Goal: Communication & Community: Answer question/provide support

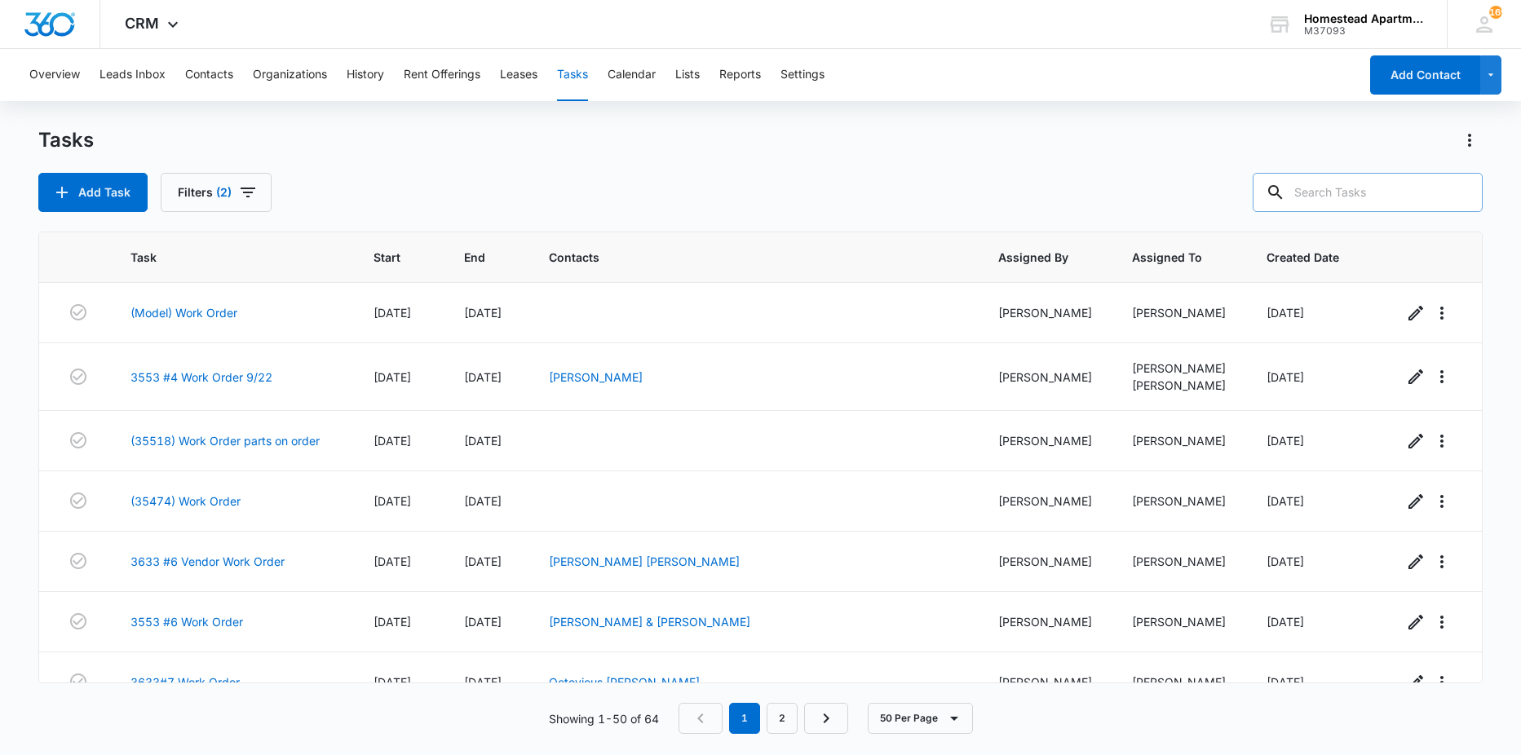
click at [1324, 202] on input "text" at bounding box center [1368, 192] width 230 height 39
click at [1258, 191] on icon at bounding box center [1251, 192] width 15 height 15
click at [1261, 192] on icon at bounding box center [1251, 193] width 20 height 20
click at [1340, 184] on input "3637" at bounding box center [1355, 192] width 254 height 39
type input "3"
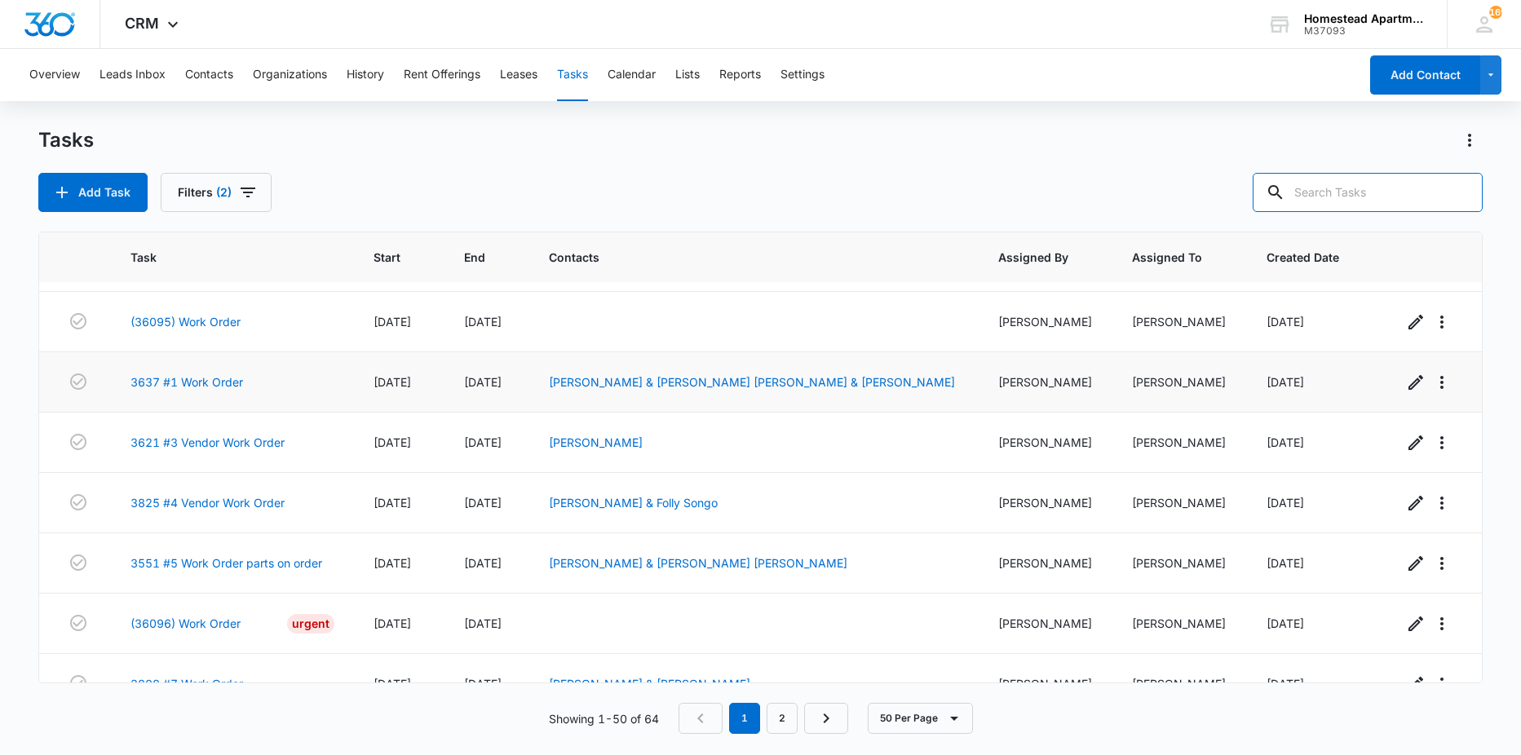
scroll to position [489, 0]
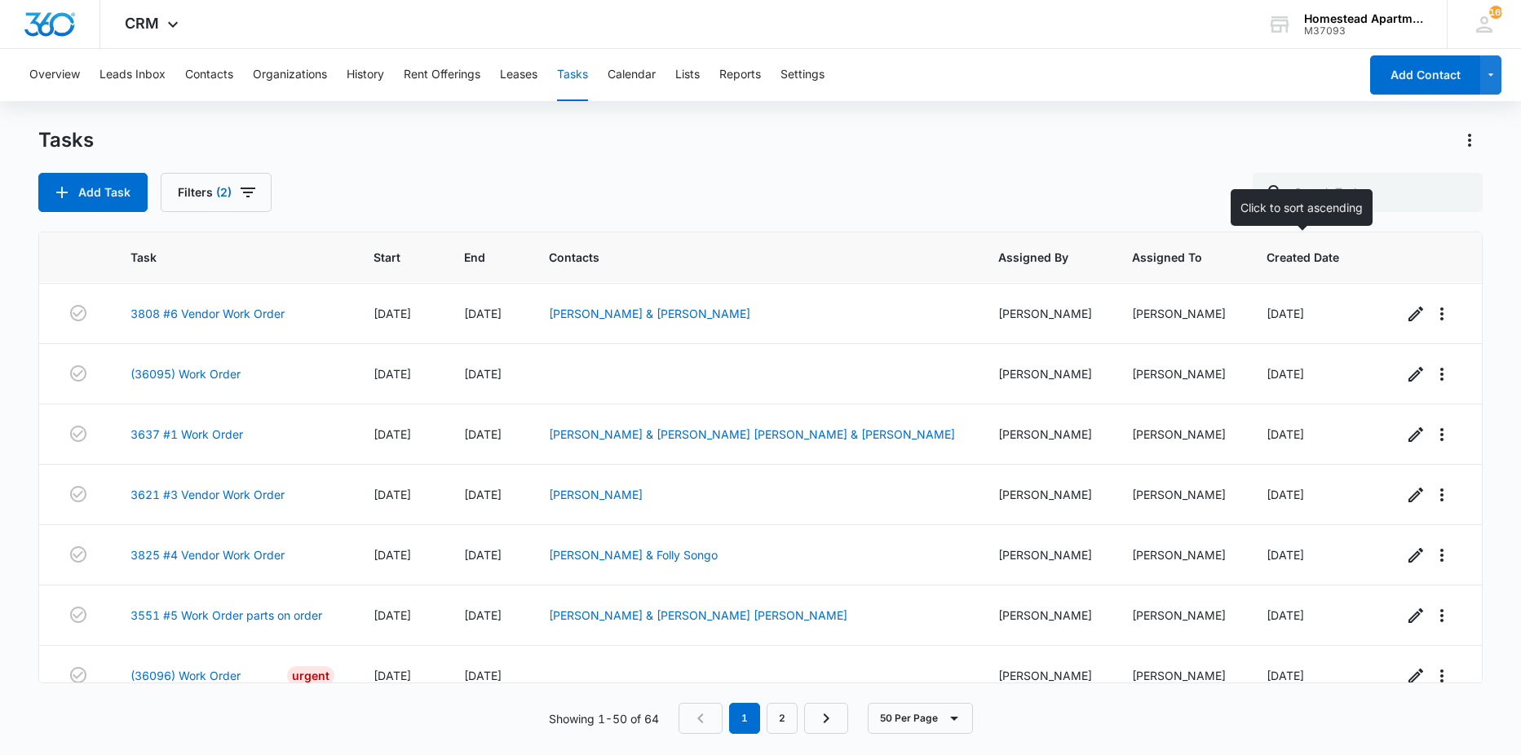
click at [1261, 275] on th "Created Date" at bounding box center [1315, 257] width 136 height 51
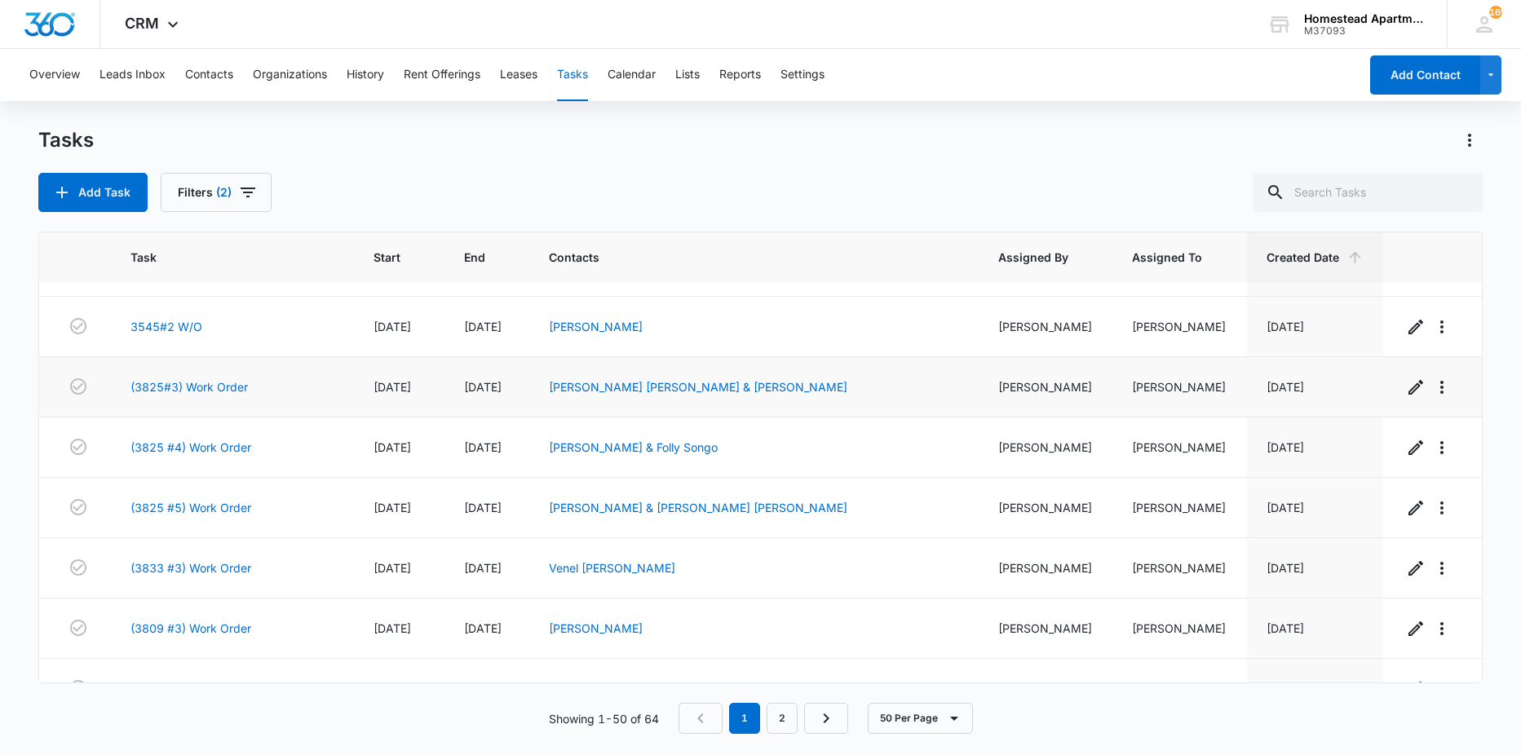
scroll to position [2625, 0]
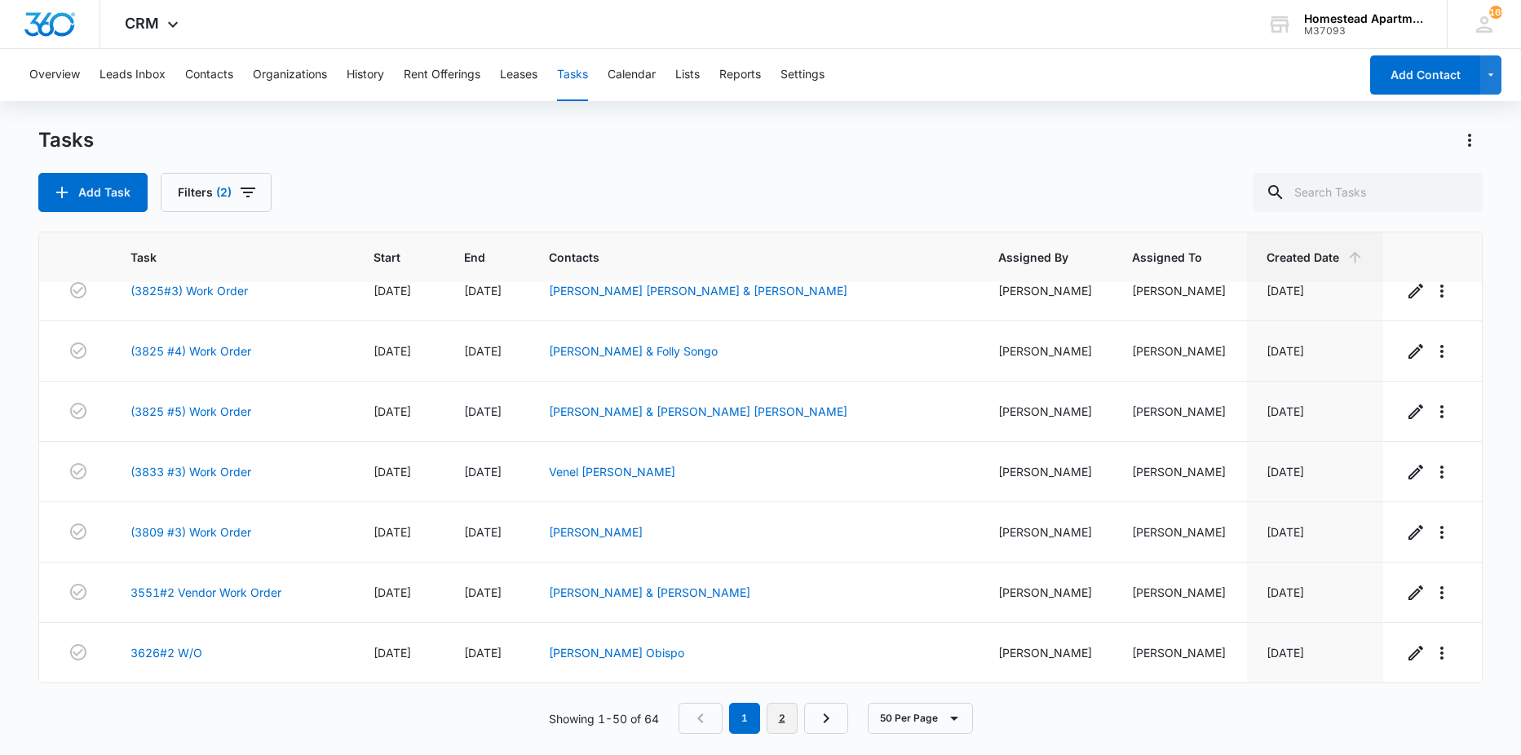
click at [785, 716] on link "2" at bounding box center [782, 718] width 31 height 31
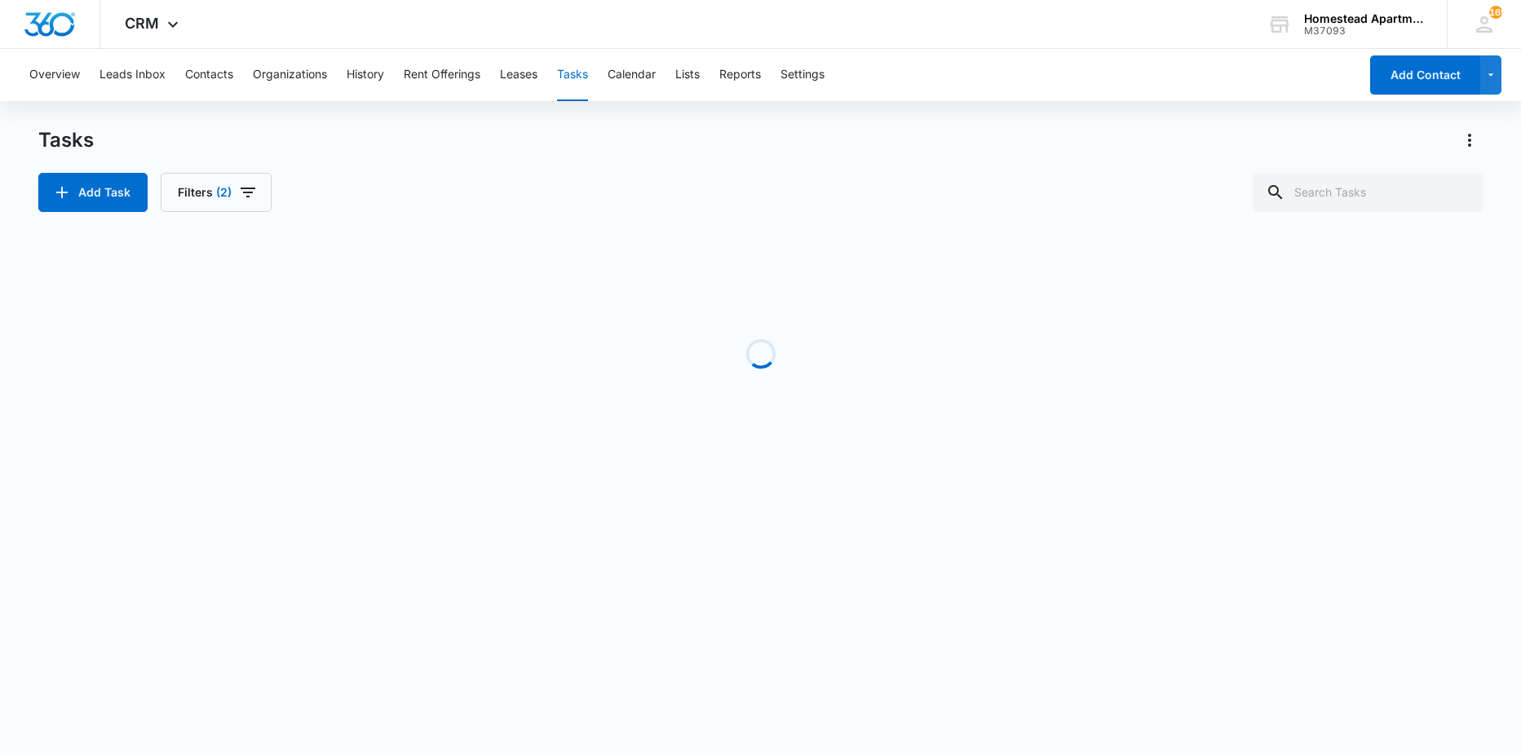
scroll to position [445, 0]
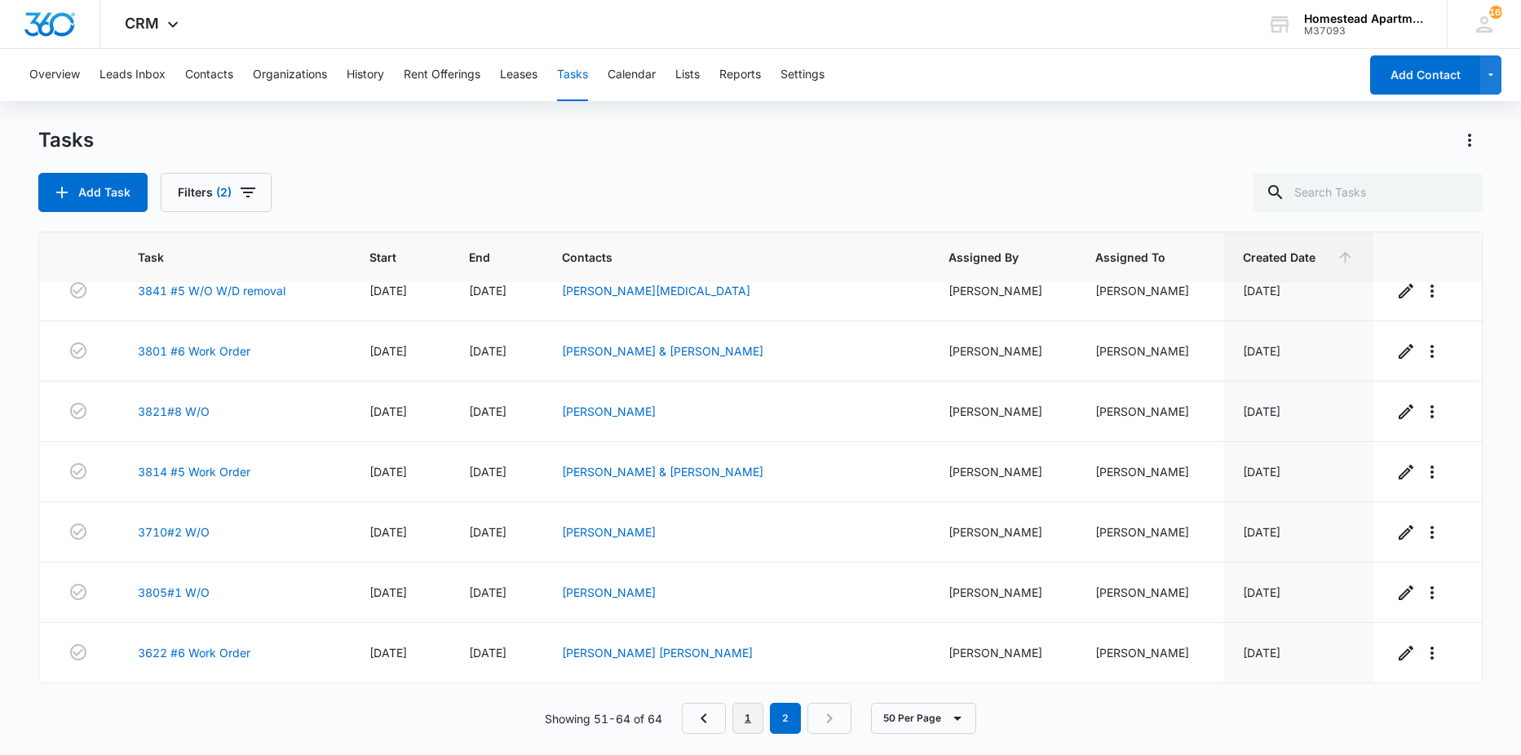
click at [748, 710] on link "1" at bounding box center [747, 718] width 31 height 31
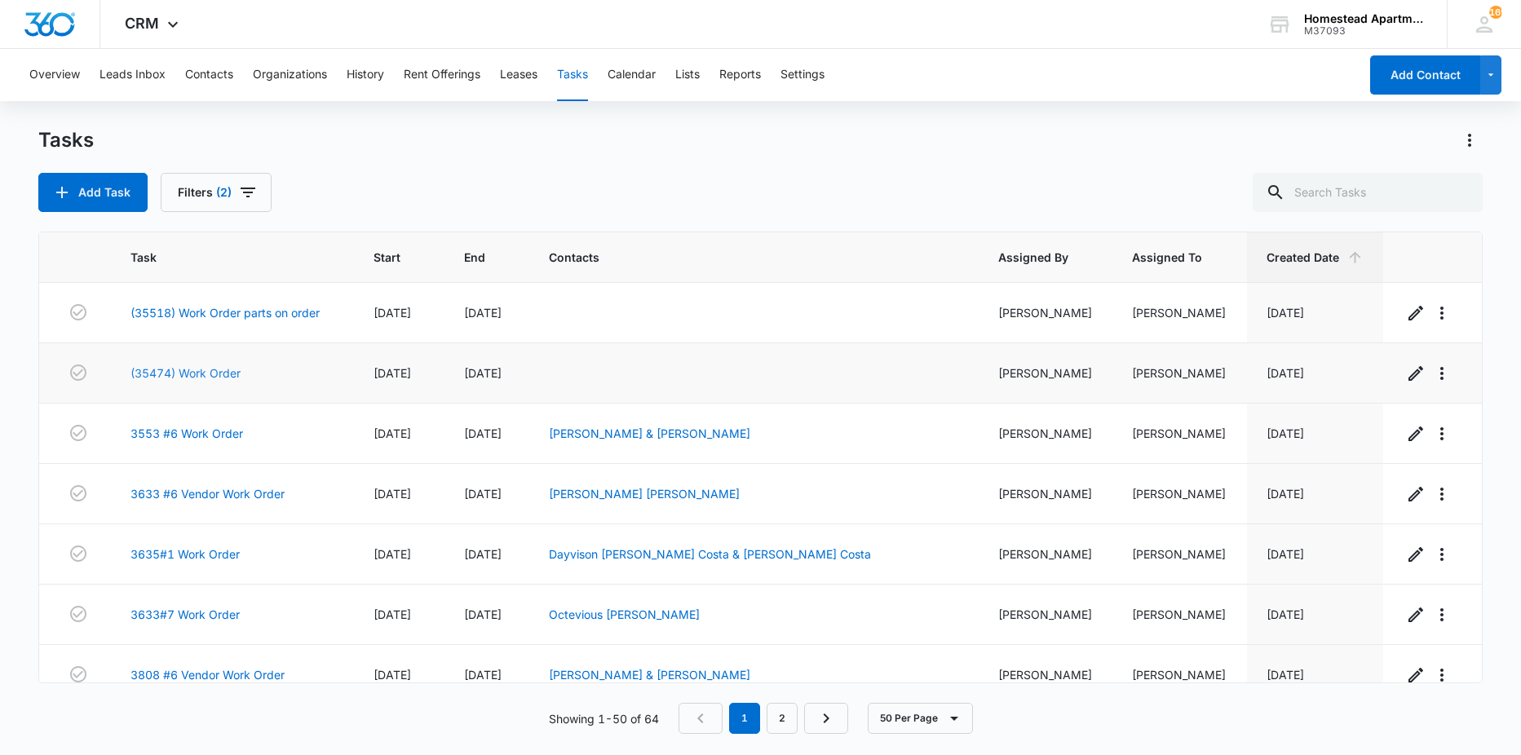
scroll to position [163, 0]
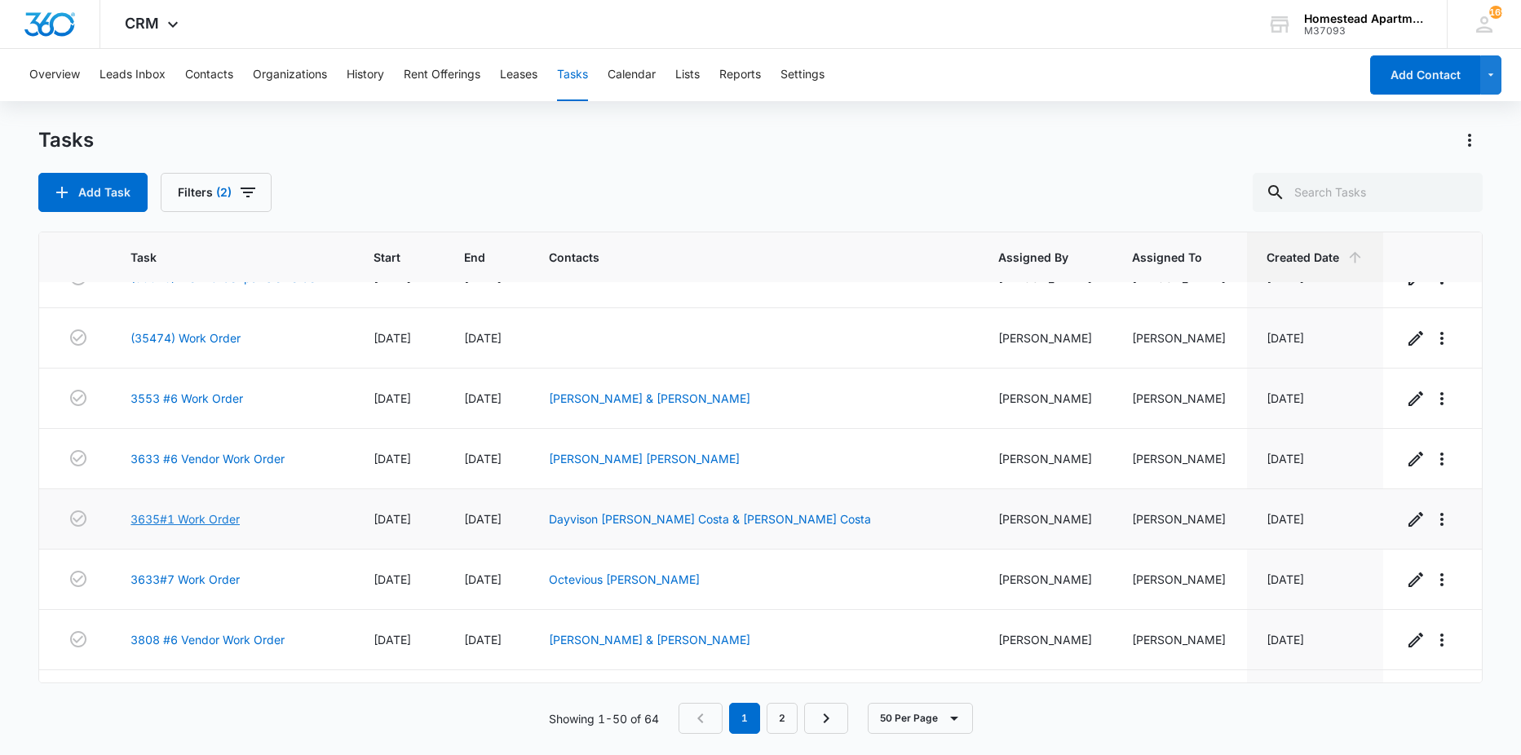
click at [217, 521] on link "3635#1 Work Order" at bounding box center [184, 519] width 109 height 17
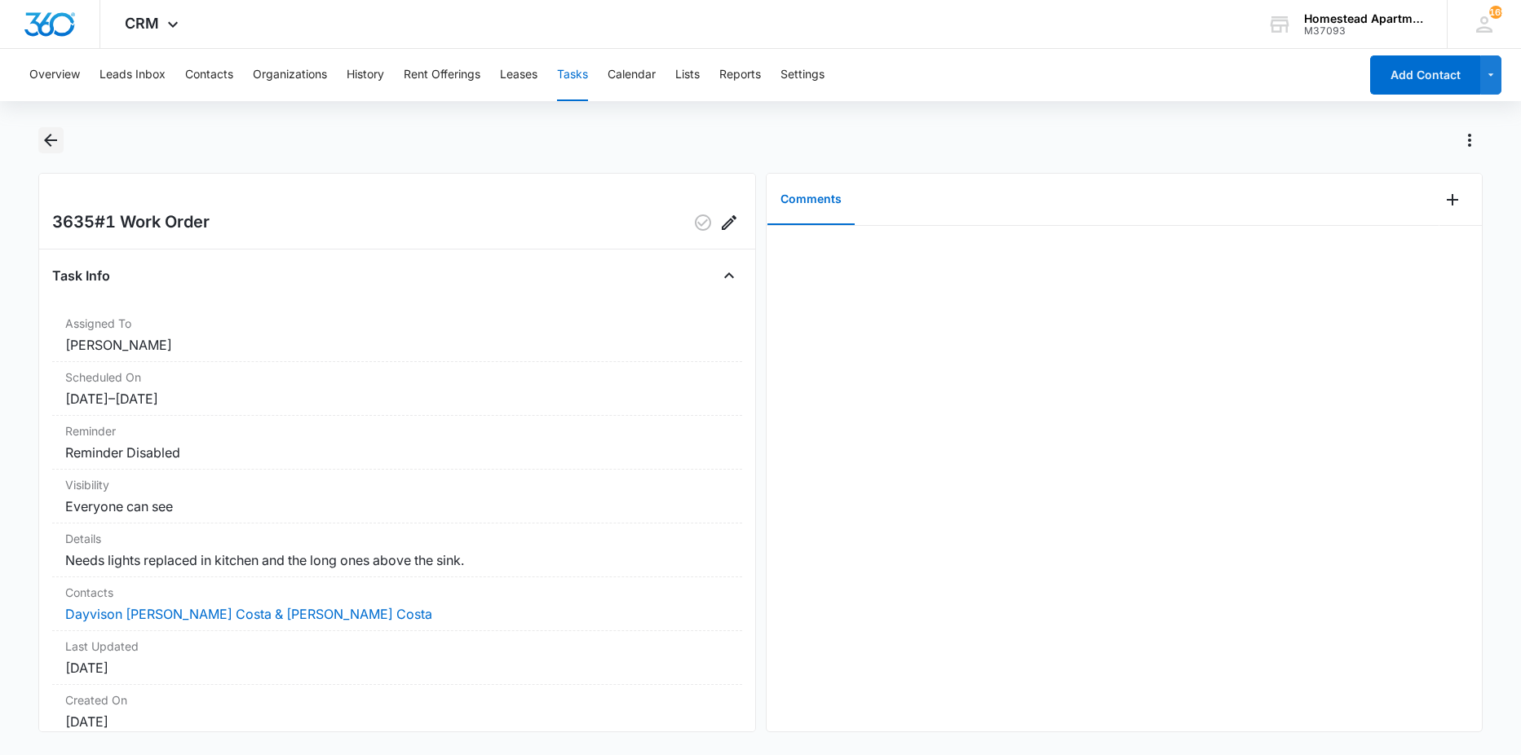
click at [46, 138] on icon "Back" at bounding box center [51, 140] width 20 height 20
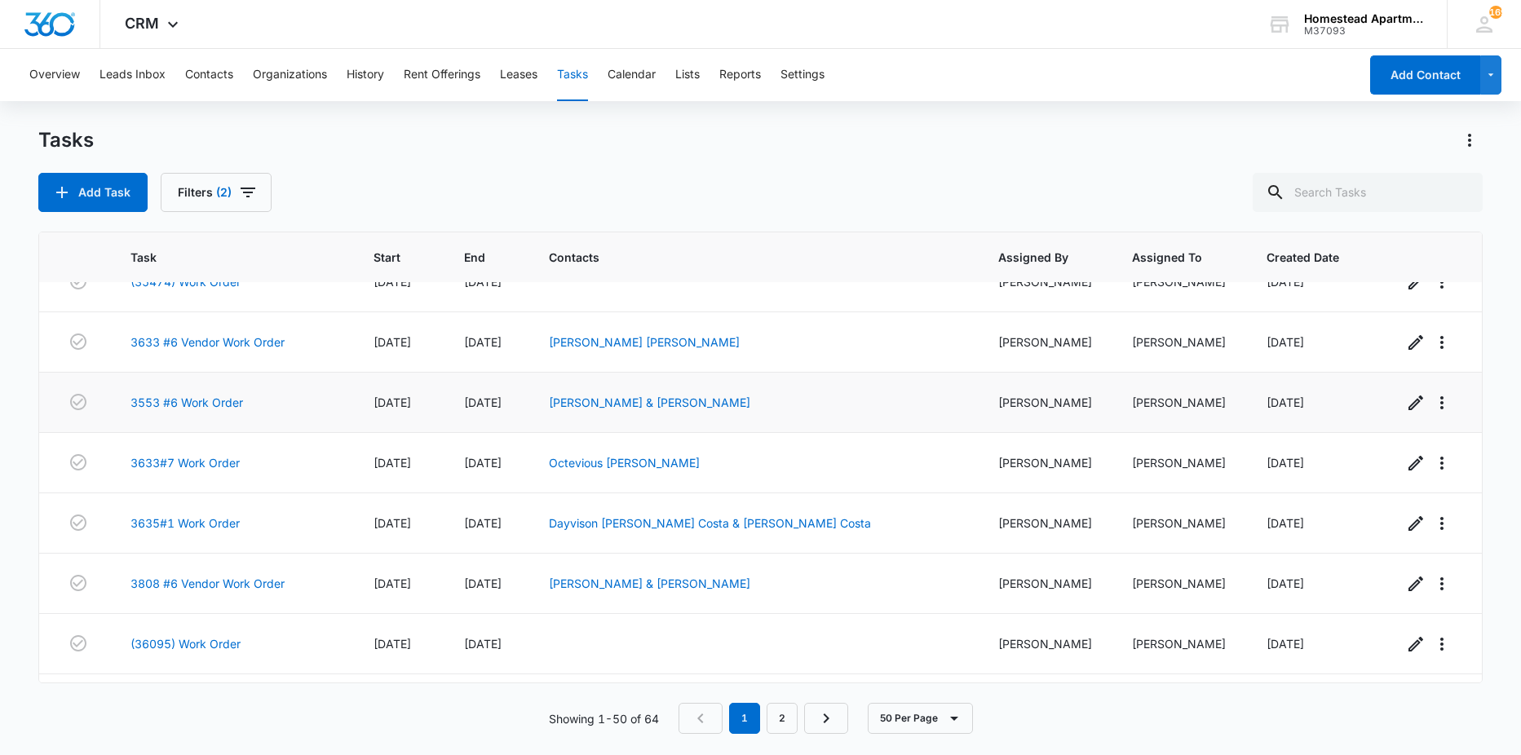
scroll to position [245, 0]
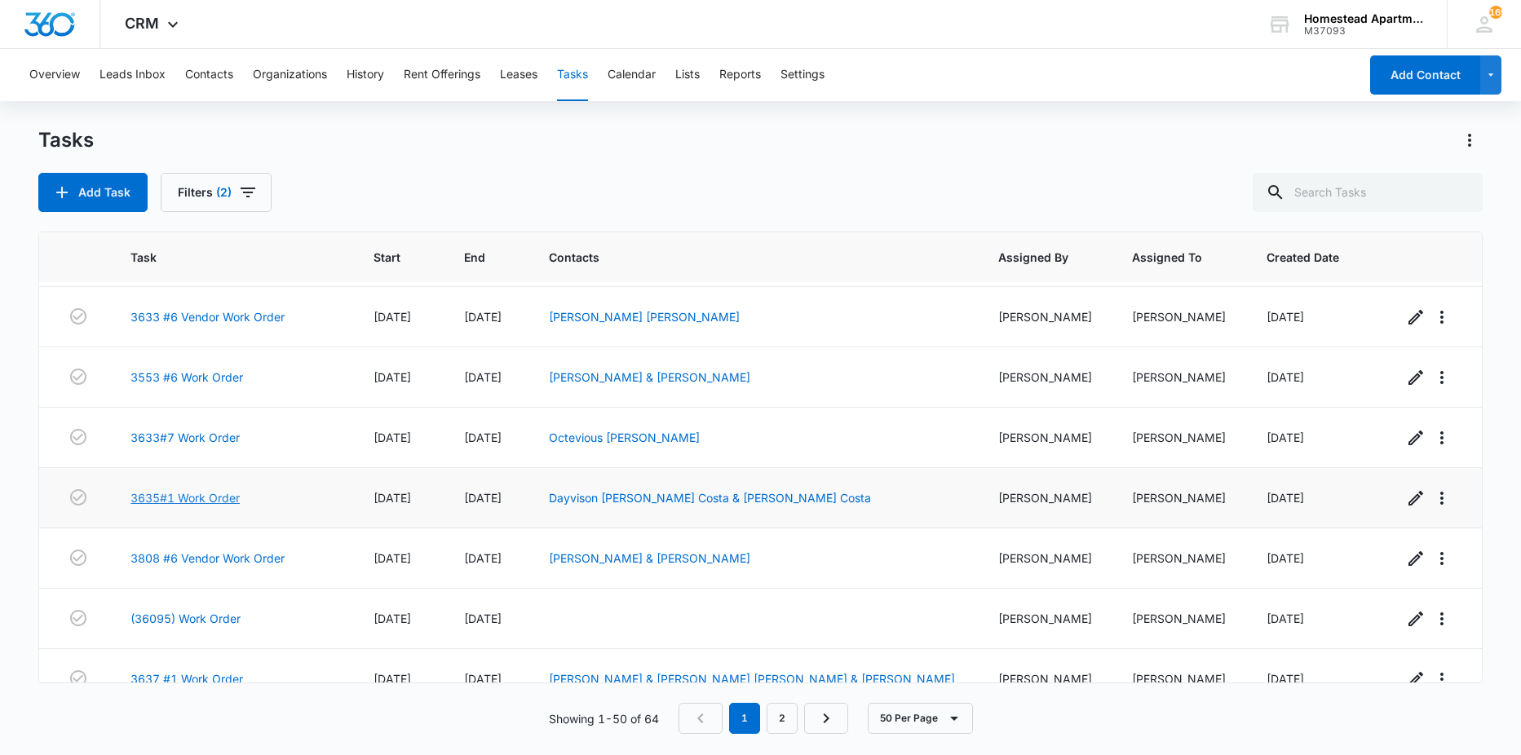
click at [202, 503] on link "3635#1 Work Order" at bounding box center [184, 497] width 109 height 17
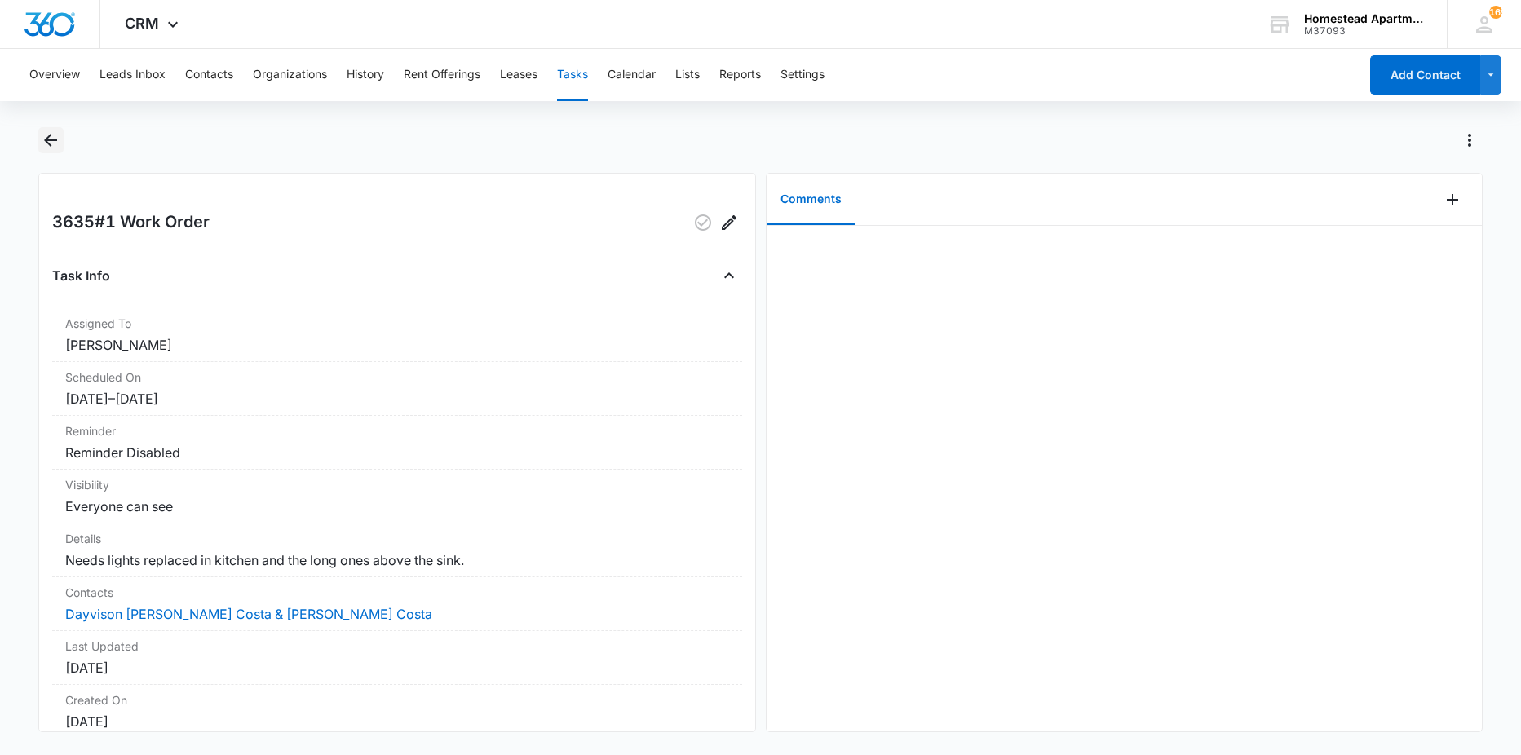
click at [47, 139] on icon "Back" at bounding box center [50, 140] width 13 height 13
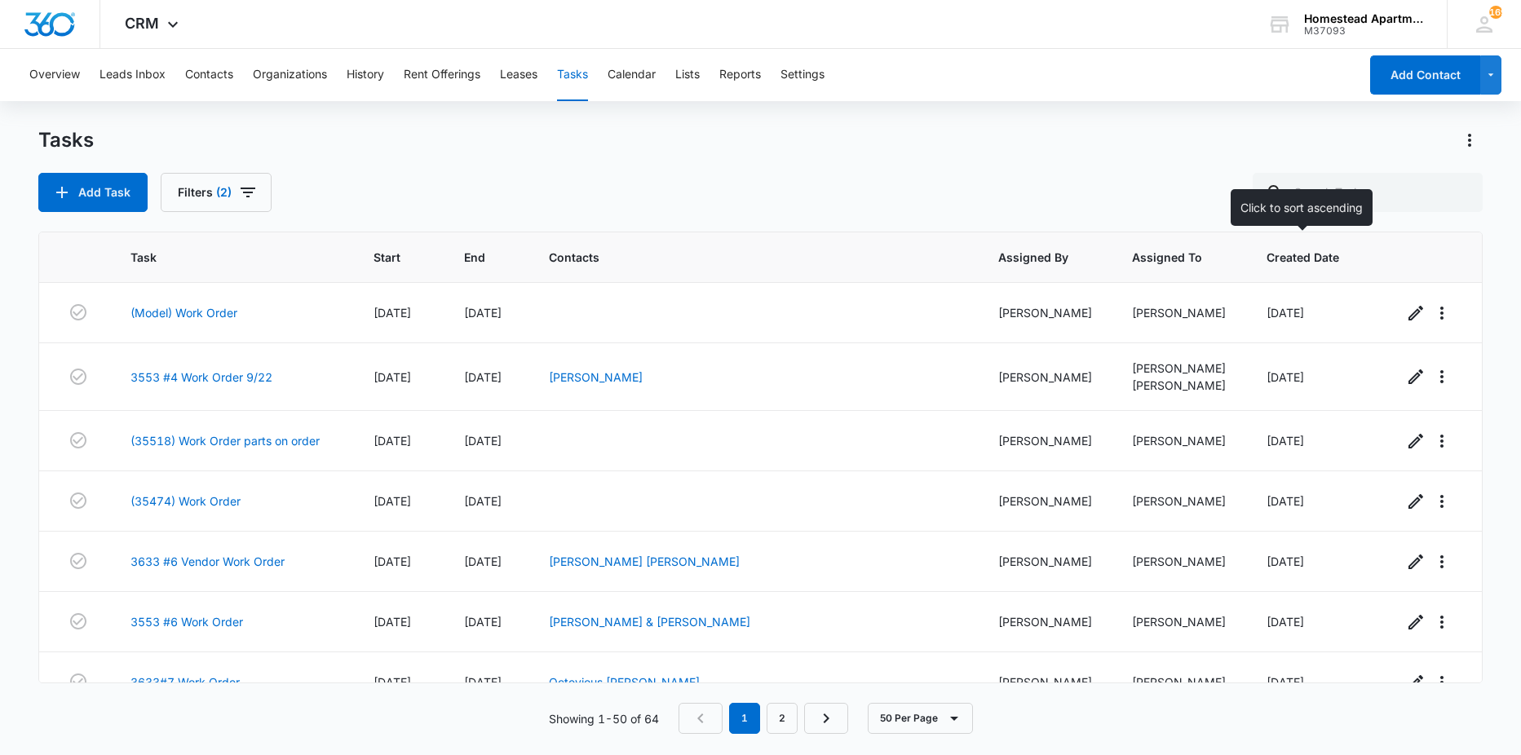
click at [1276, 257] on span "Created Date" at bounding box center [1303, 257] width 73 height 17
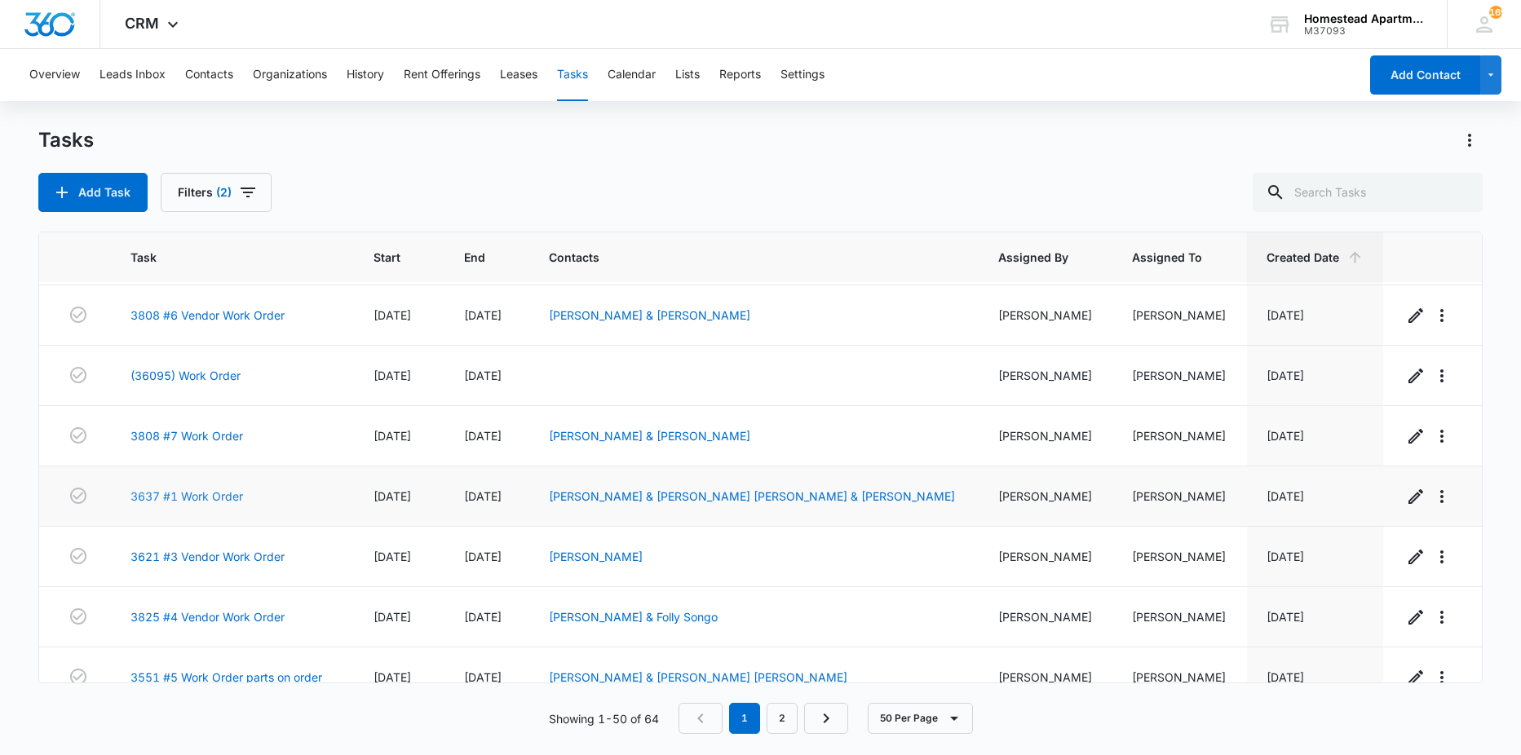
scroll to position [489, 0]
click at [198, 492] on link "3637 #1 Work Order" at bounding box center [186, 494] width 113 height 17
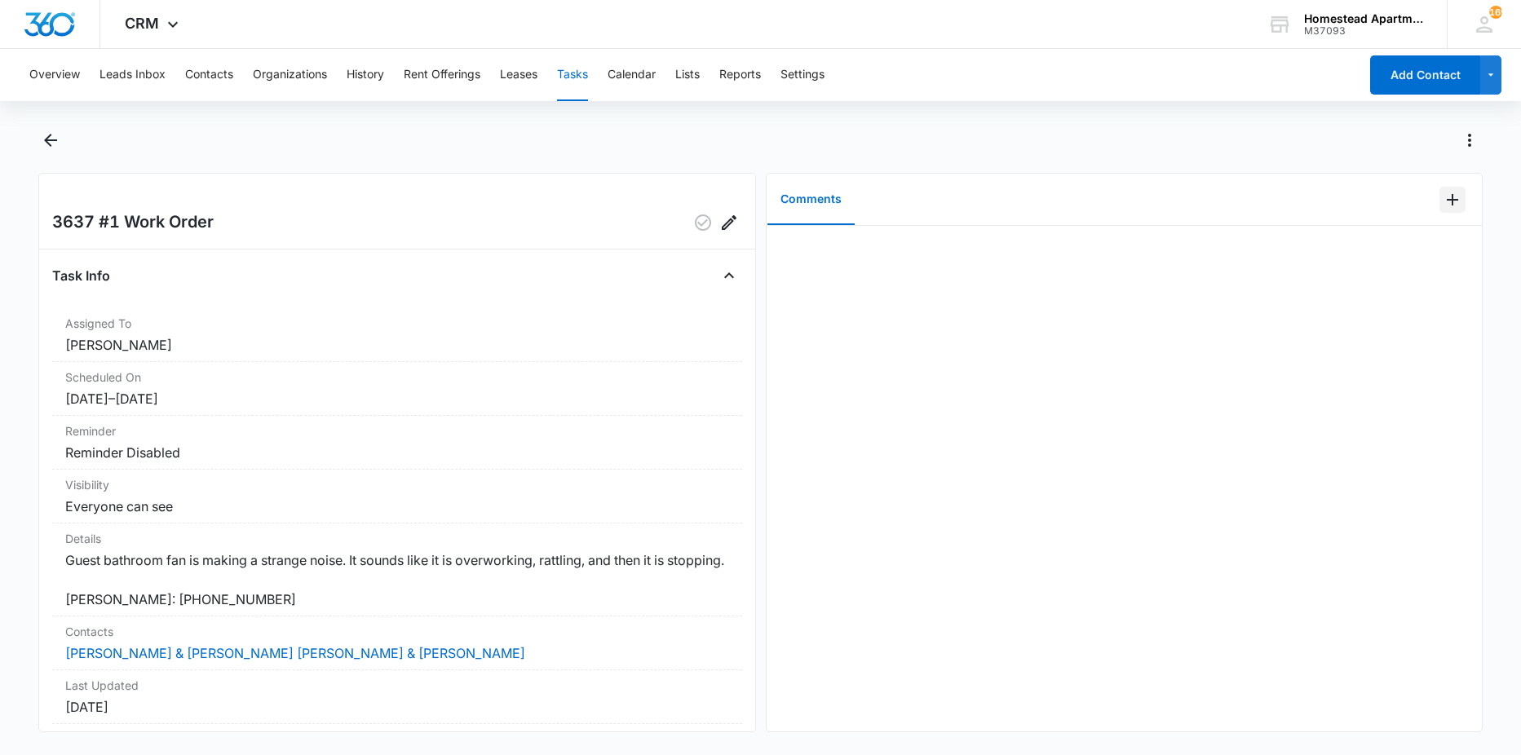
click at [1443, 192] on icon "Add Comment" at bounding box center [1453, 200] width 20 height 20
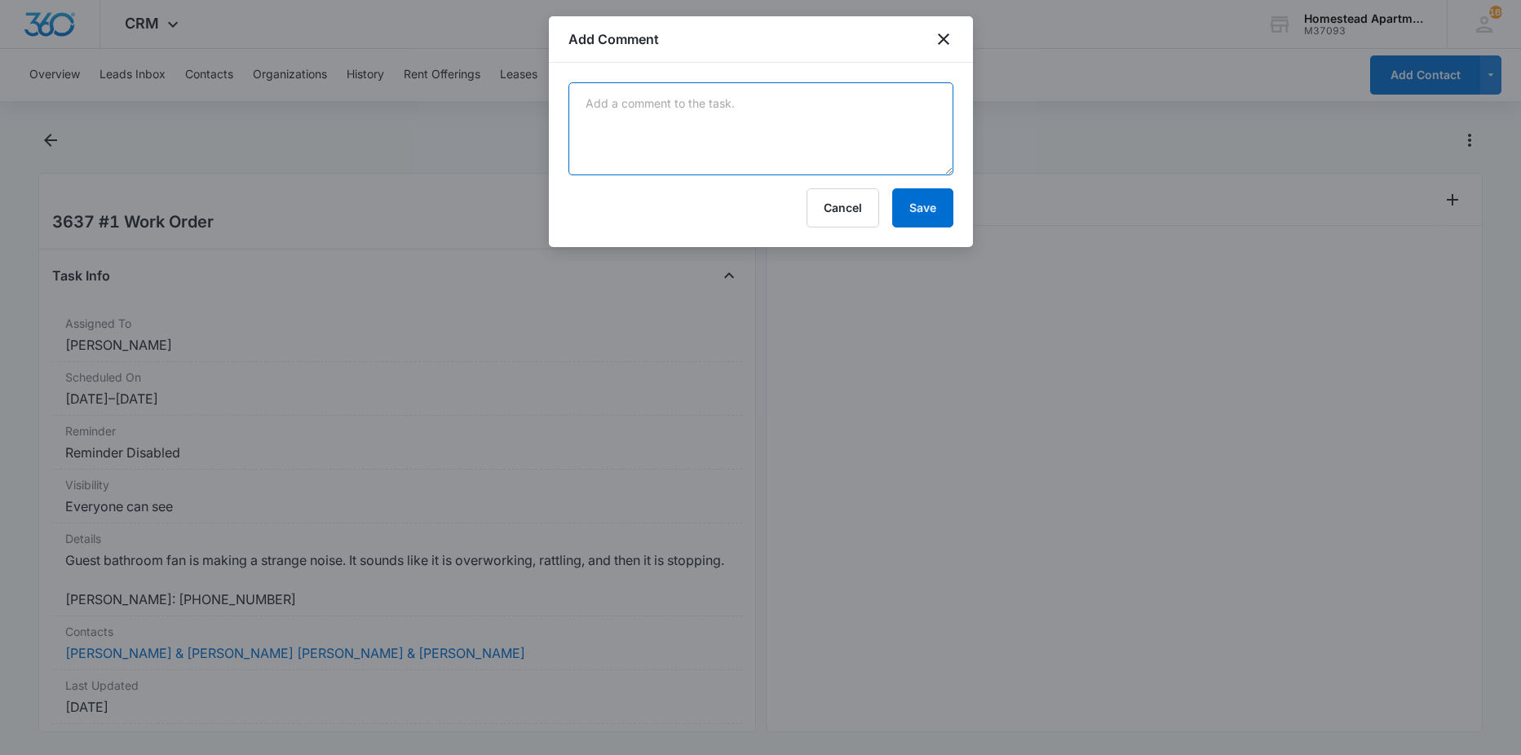
click at [672, 117] on textarea at bounding box center [760, 128] width 385 height 93
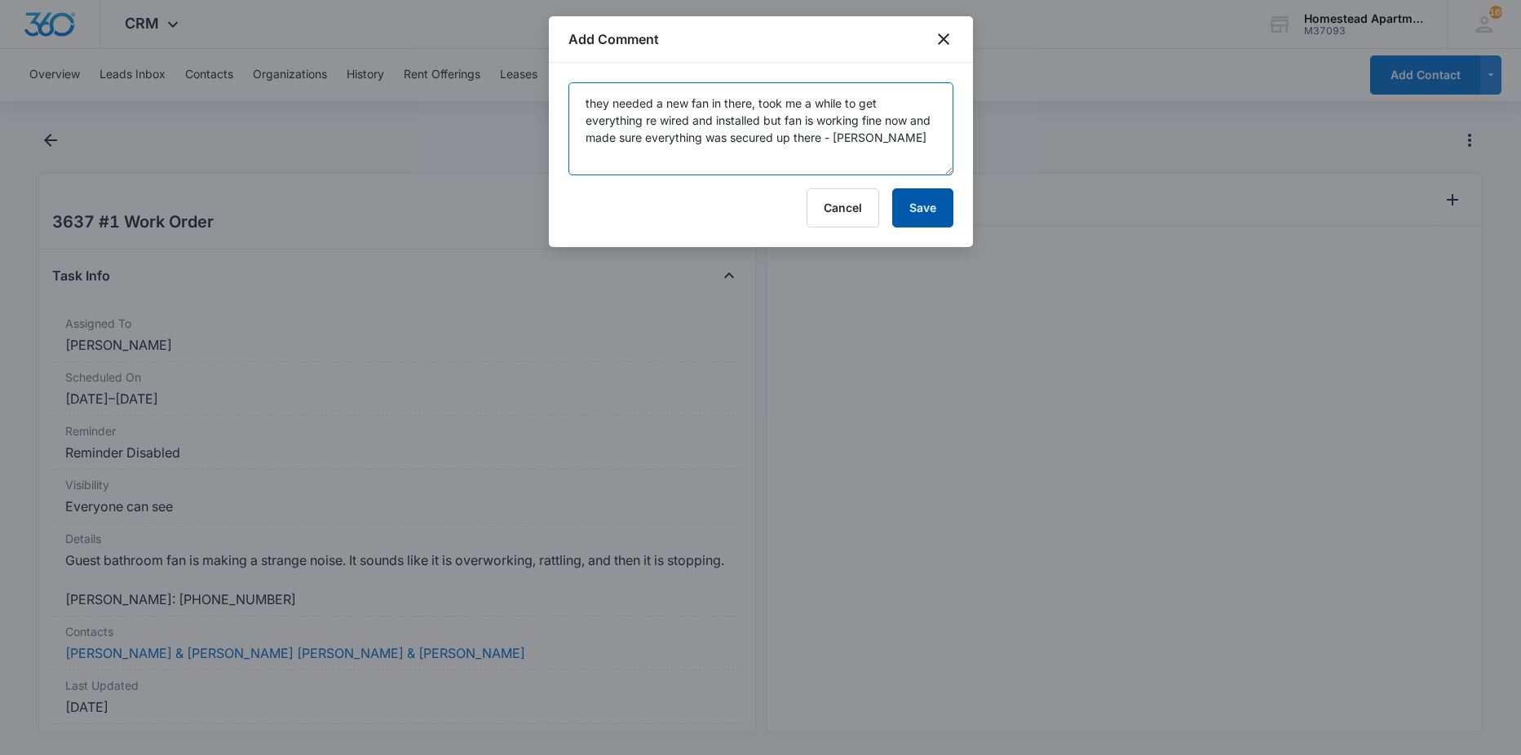
type textarea "they needed a new fan in there, took me a while to get everything re wired and …"
click at [906, 212] on button "Save" at bounding box center [922, 207] width 61 height 39
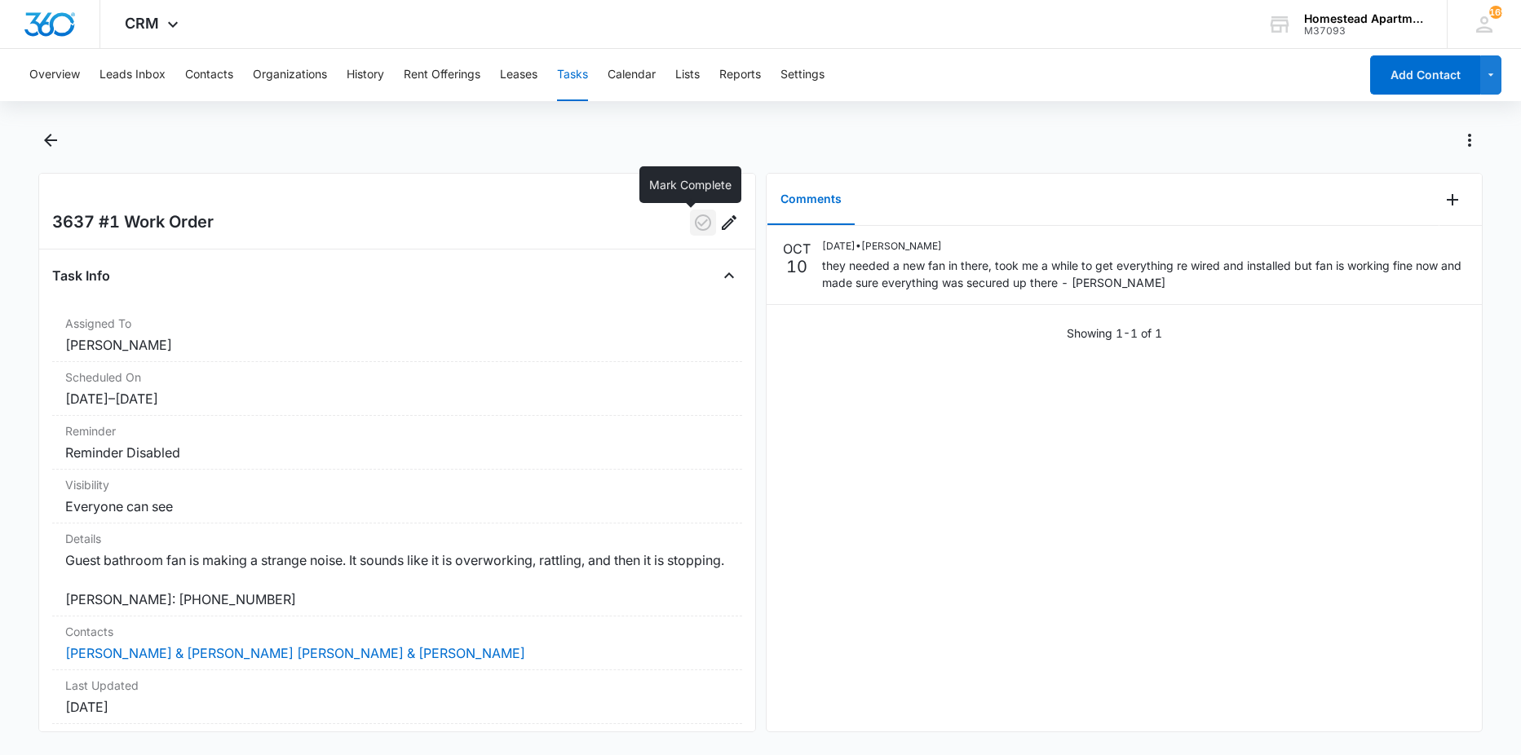
click at [693, 227] on icon "button" at bounding box center [703, 223] width 20 height 20
click at [45, 146] on icon "Back" at bounding box center [51, 140] width 20 height 20
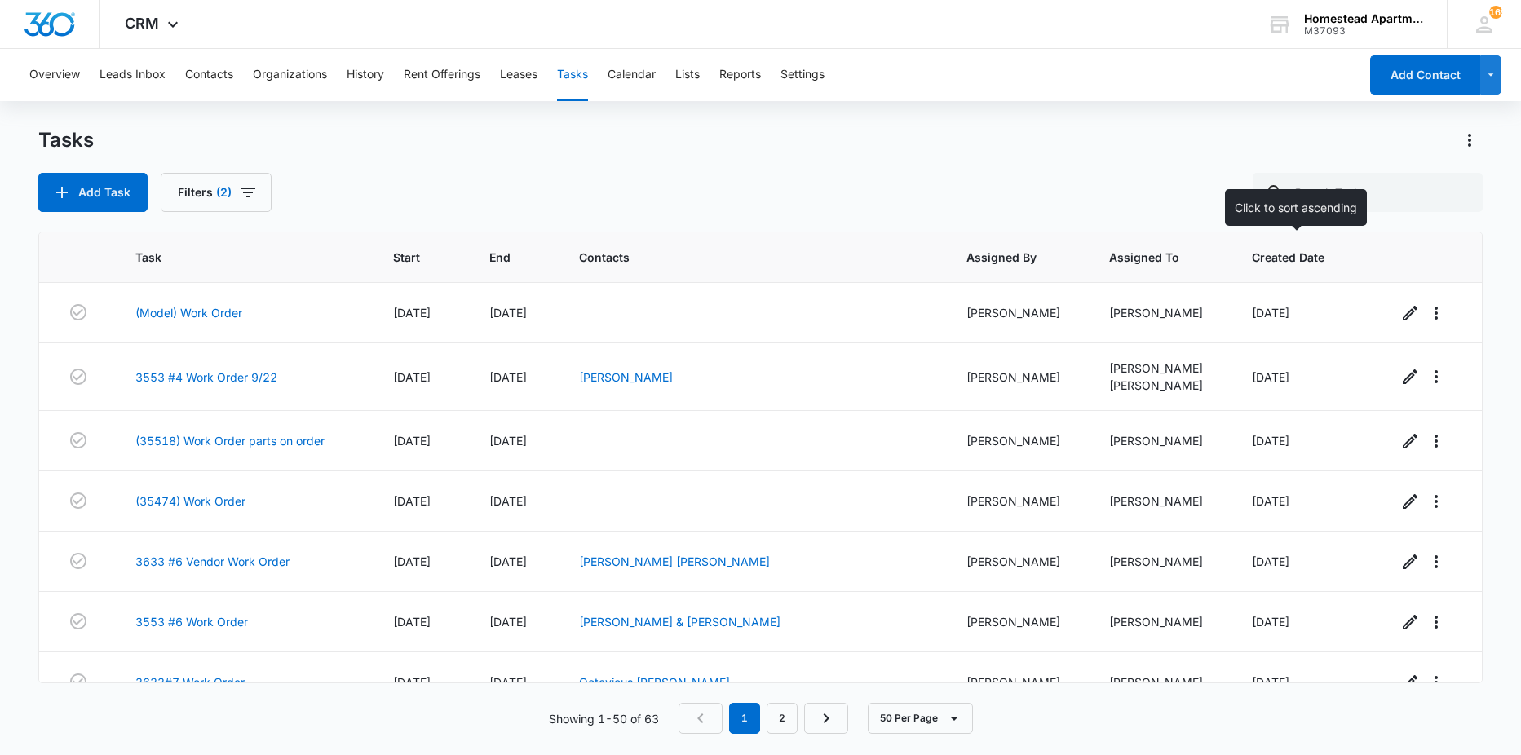
click at [1281, 263] on span "Created Date" at bounding box center [1293, 257] width 82 height 17
click at [782, 723] on link "2" at bounding box center [782, 718] width 31 height 31
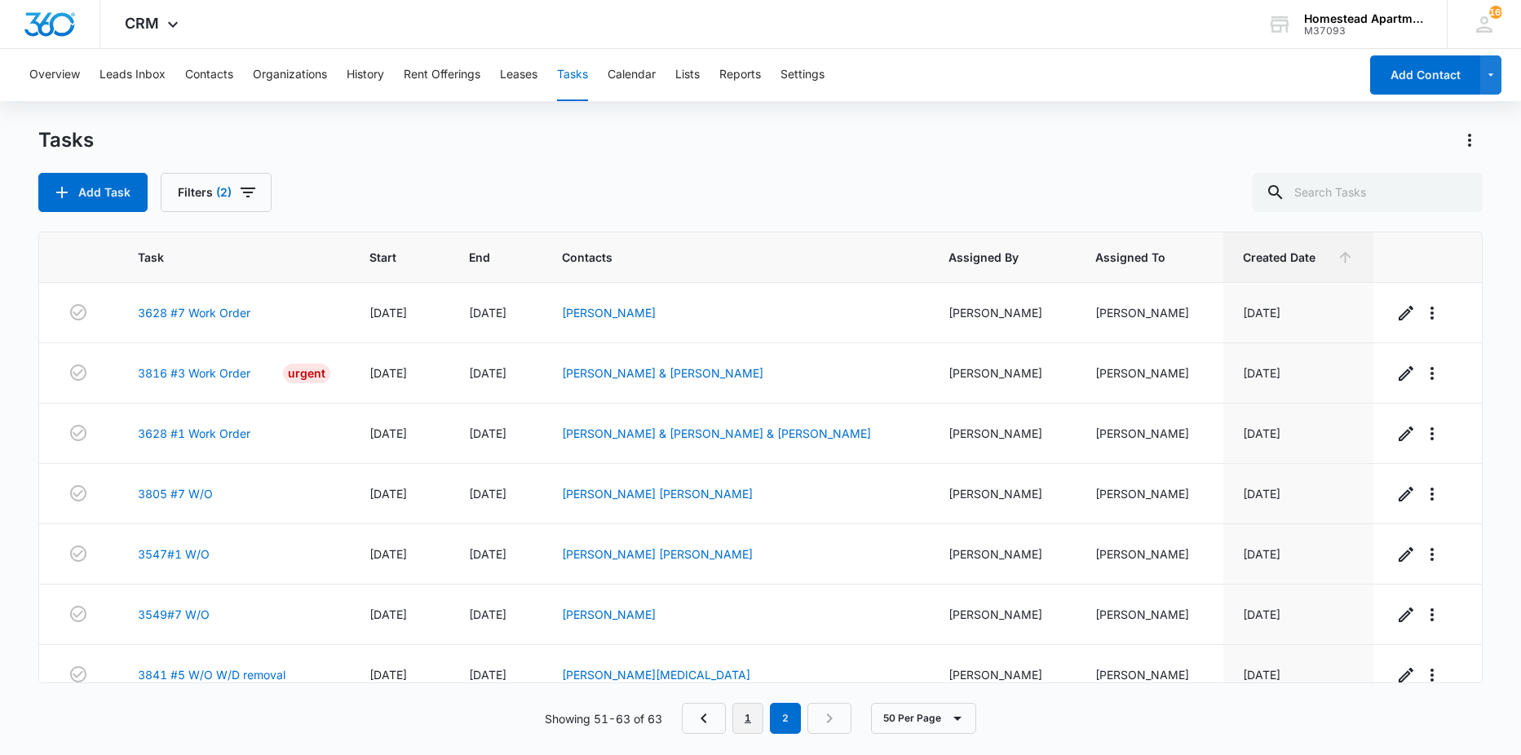
click at [747, 705] on link "1" at bounding box center [747, 718] width 31 height 31
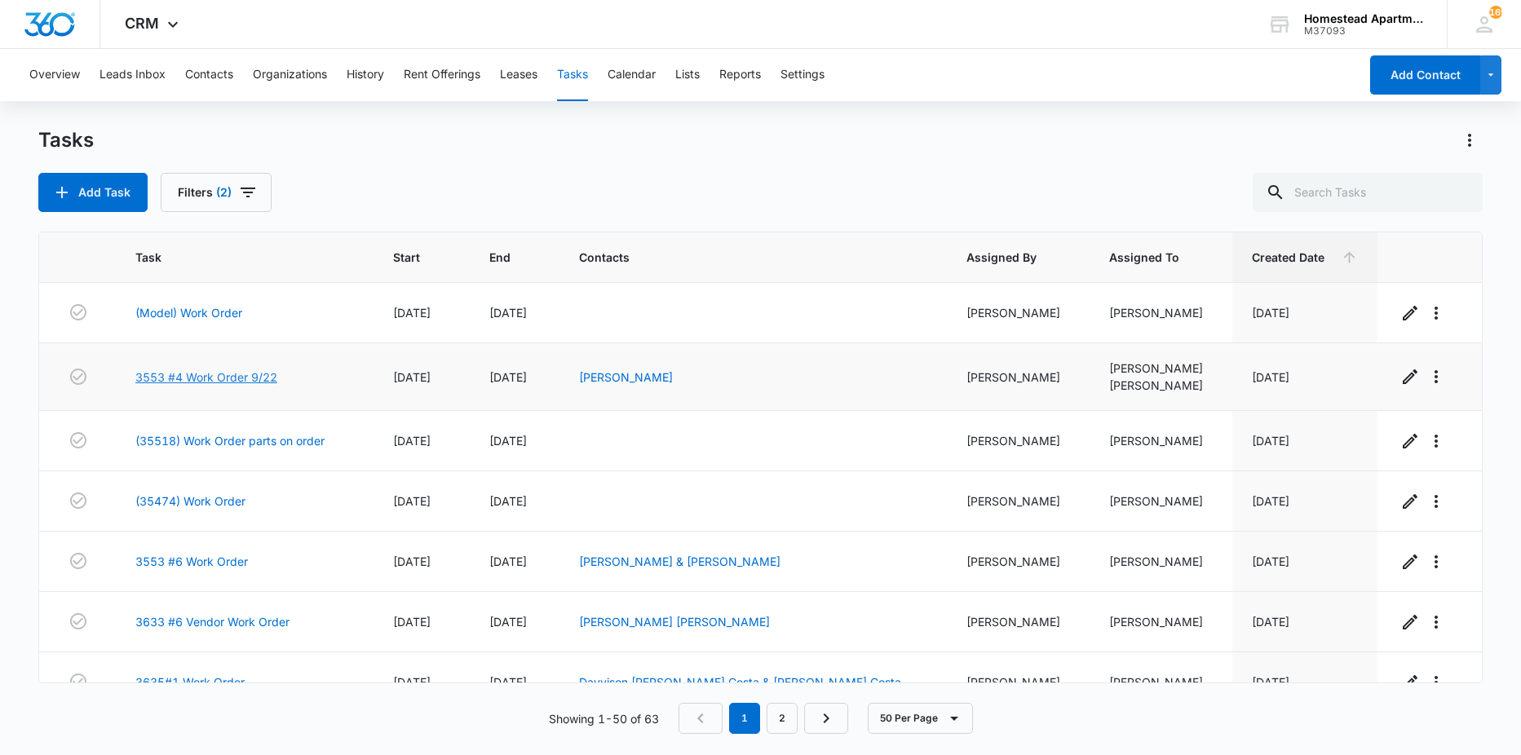
click at [258, 382] on link "3553 #4 Work Order 9/22" at bounding box center [206, 377] width 142 height 17
